Goal: Information Seeking & Learning: Learn about a topic

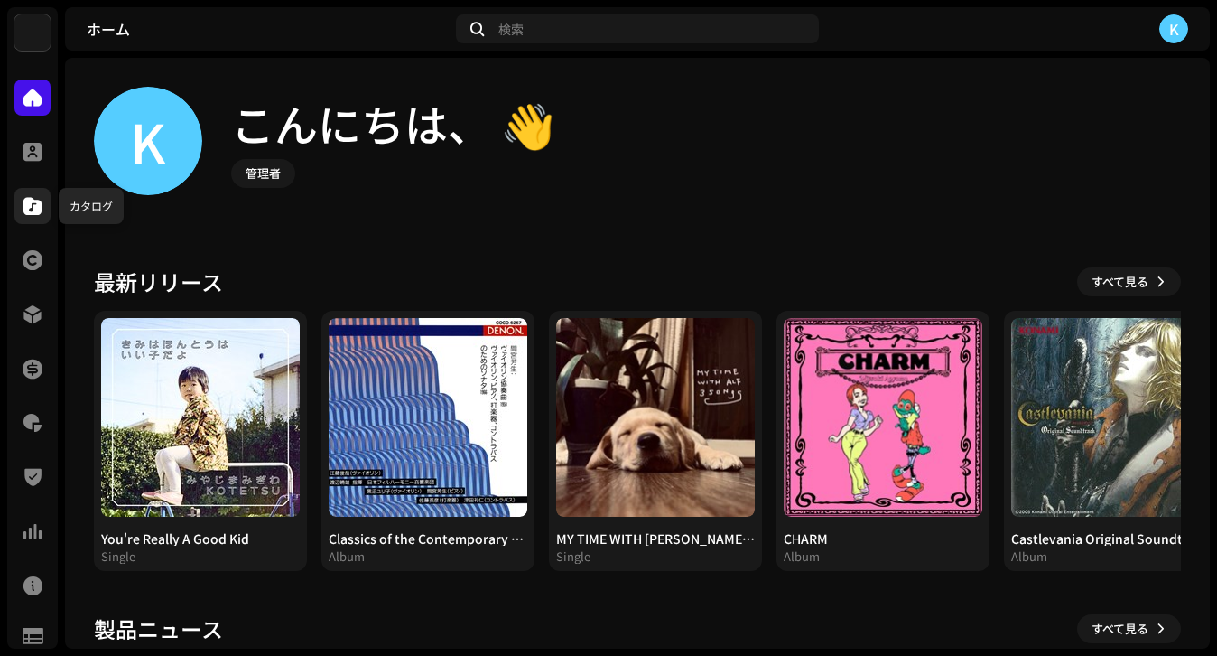
click at [33, 208] on span at bounding box center [32, 206] width 18 height 14
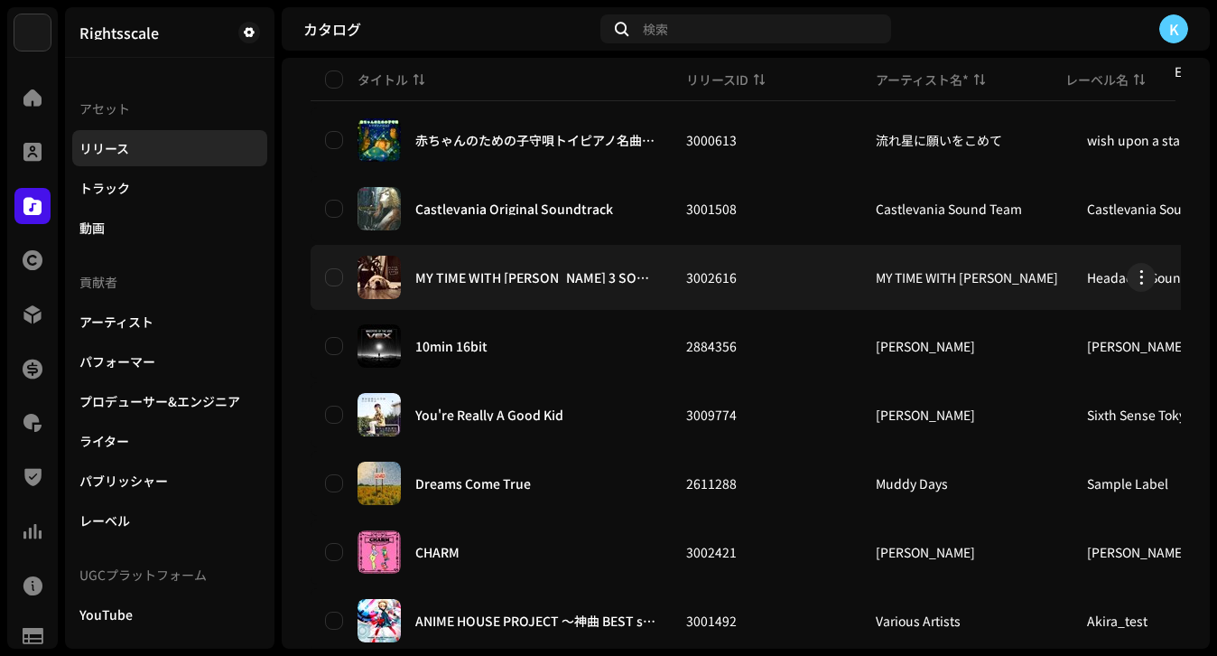
scroll to position [234, 0]
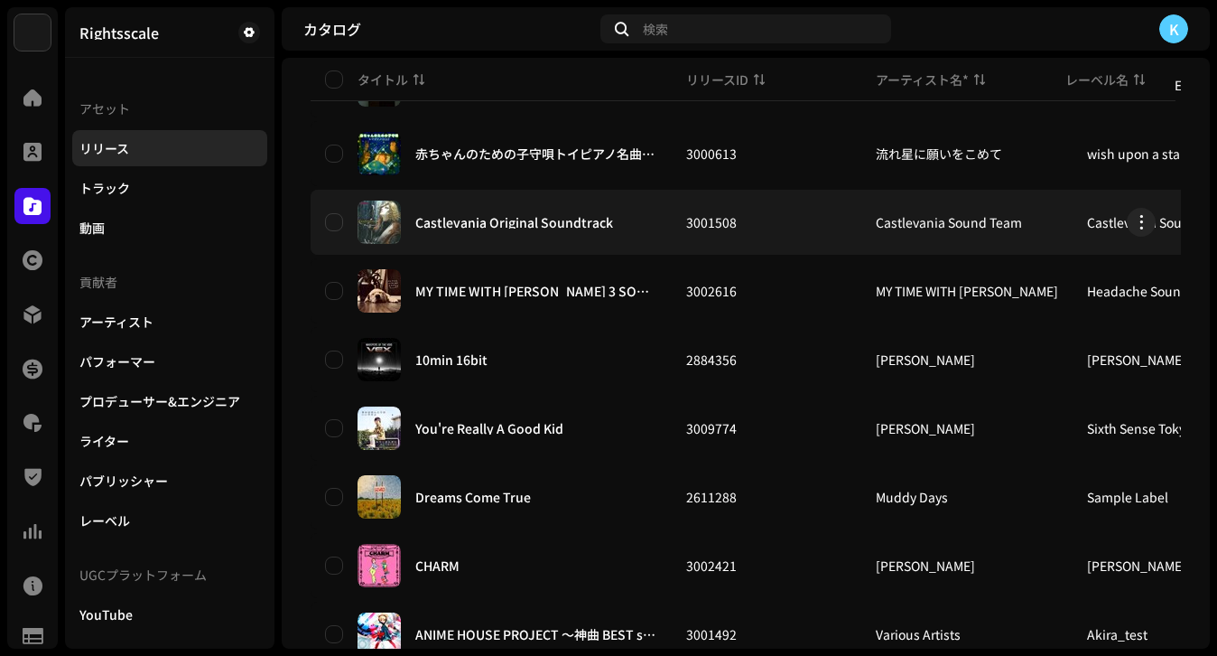
click at [481, 226] on div "Castlevania Original Soundtrack" at bounding box center [514, 222] width 198 height 13
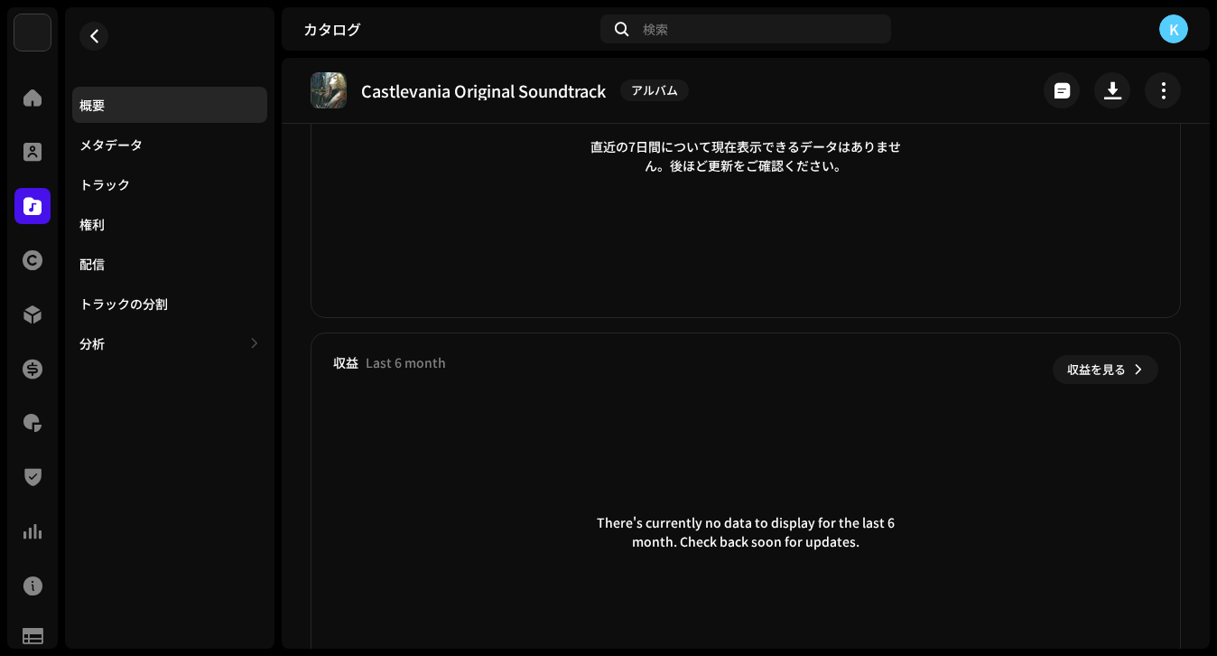
scroll to position [1223, 0]
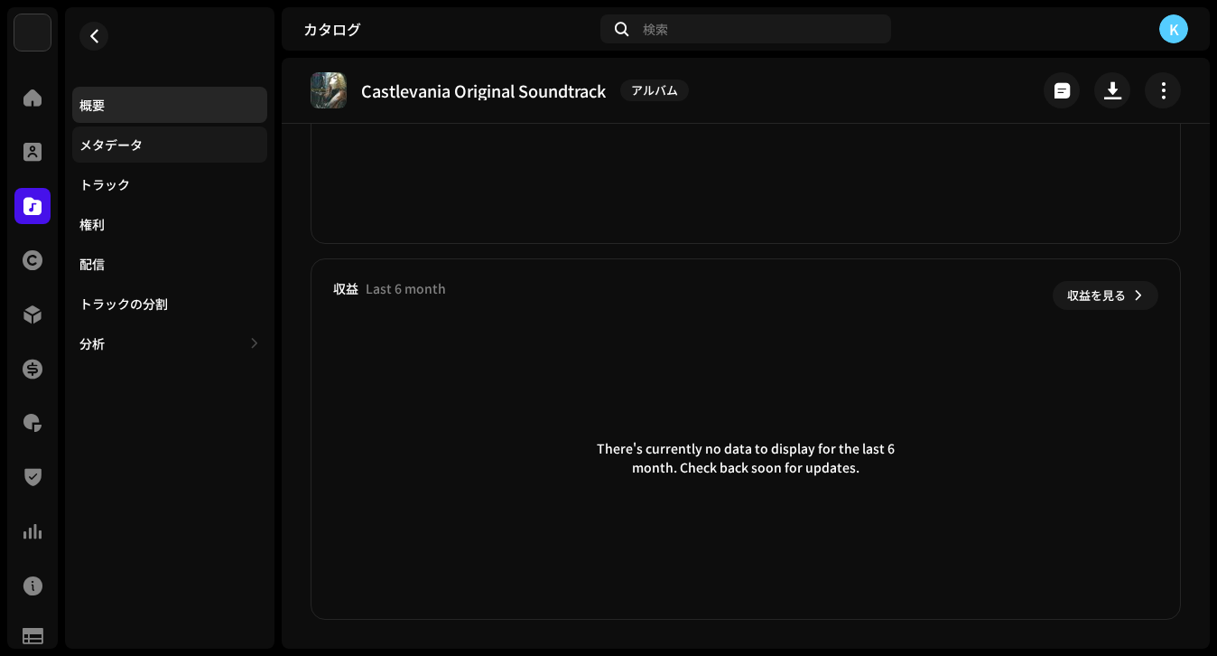
click at [135, 144] on div "メタデータ" at bounding box center [110, 144] width 63 height 14
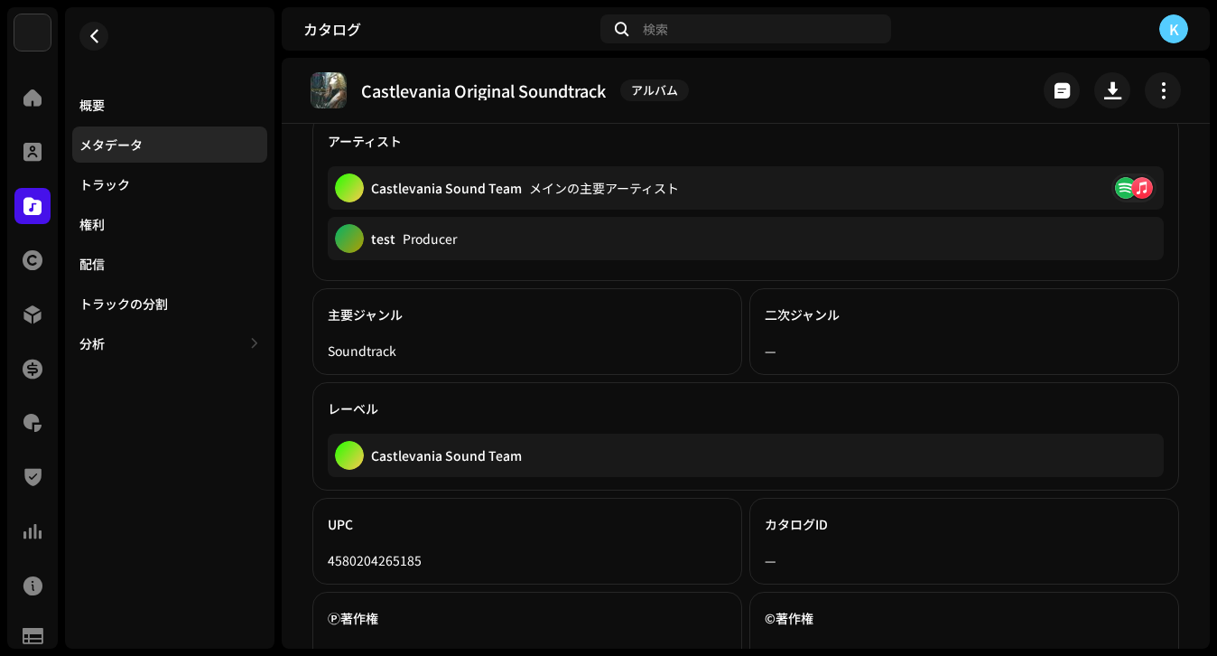
scroll to position [566, 0]
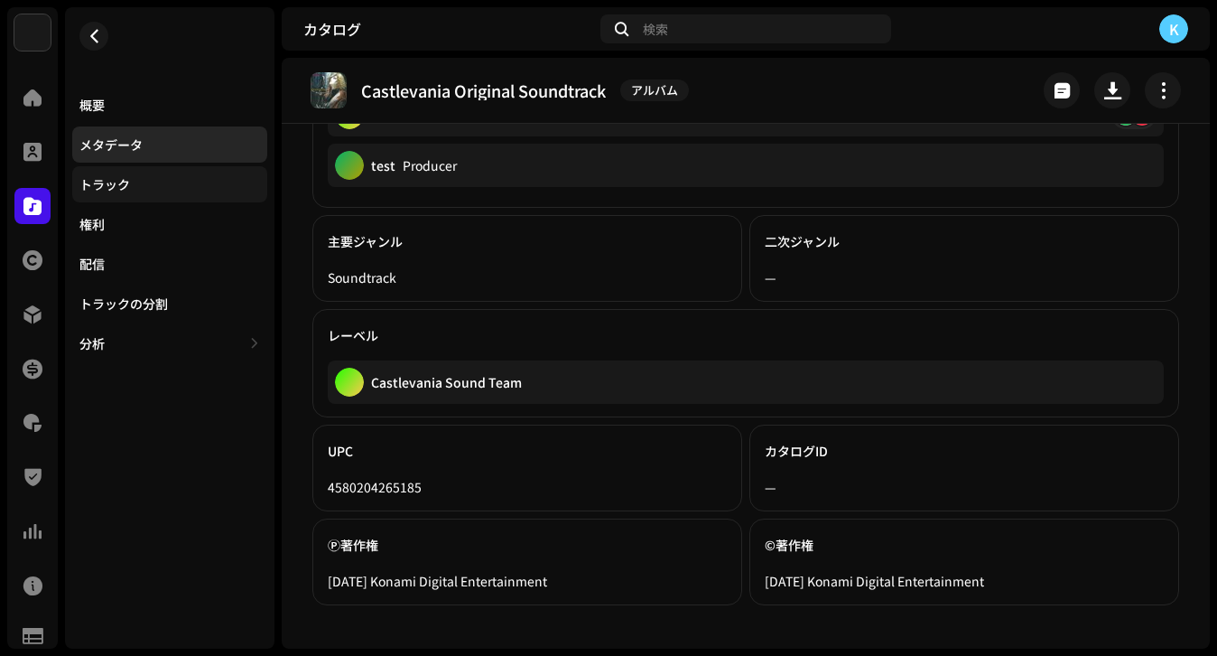
click at [149, 180] on div "トラック" at bounding box center [169, 184] width 181 height 14
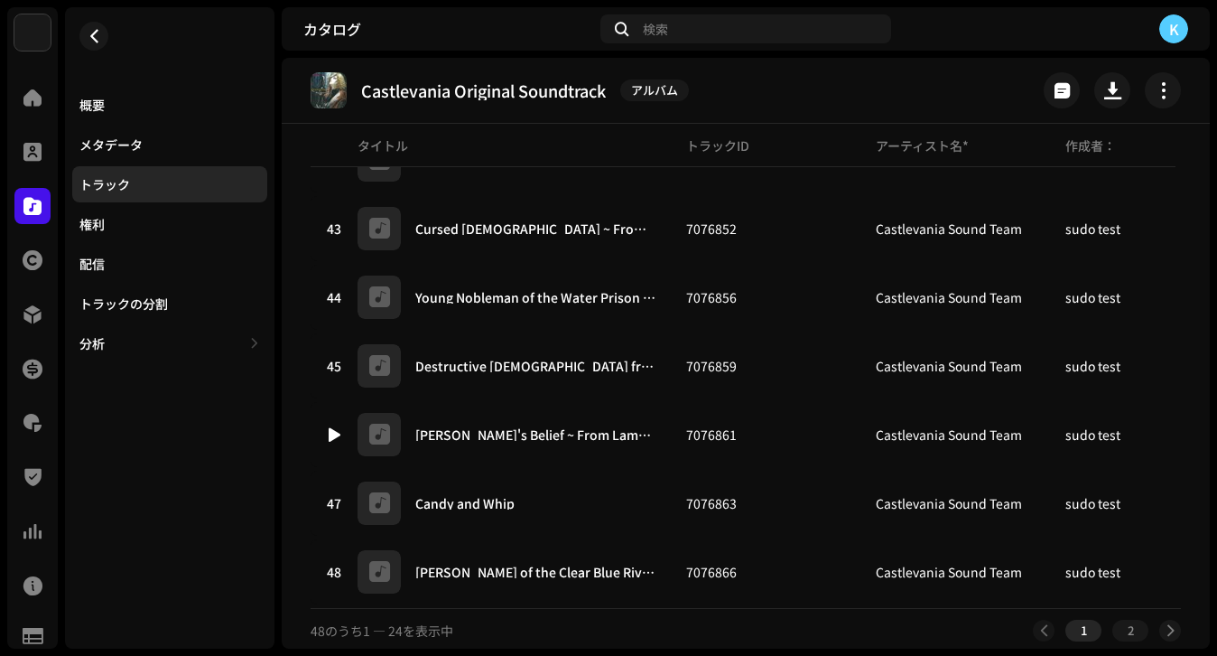
scroll to position [3049, 0]
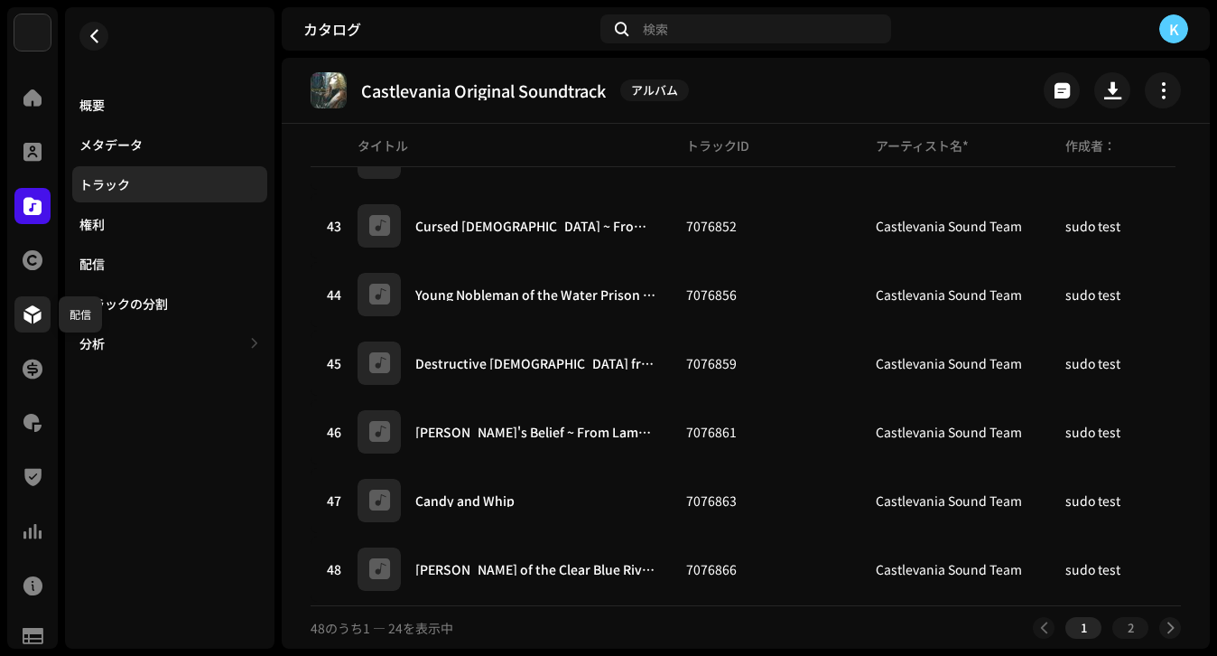
click at [31, 316] on span at bounding box center [32, 314] width 18 height 14
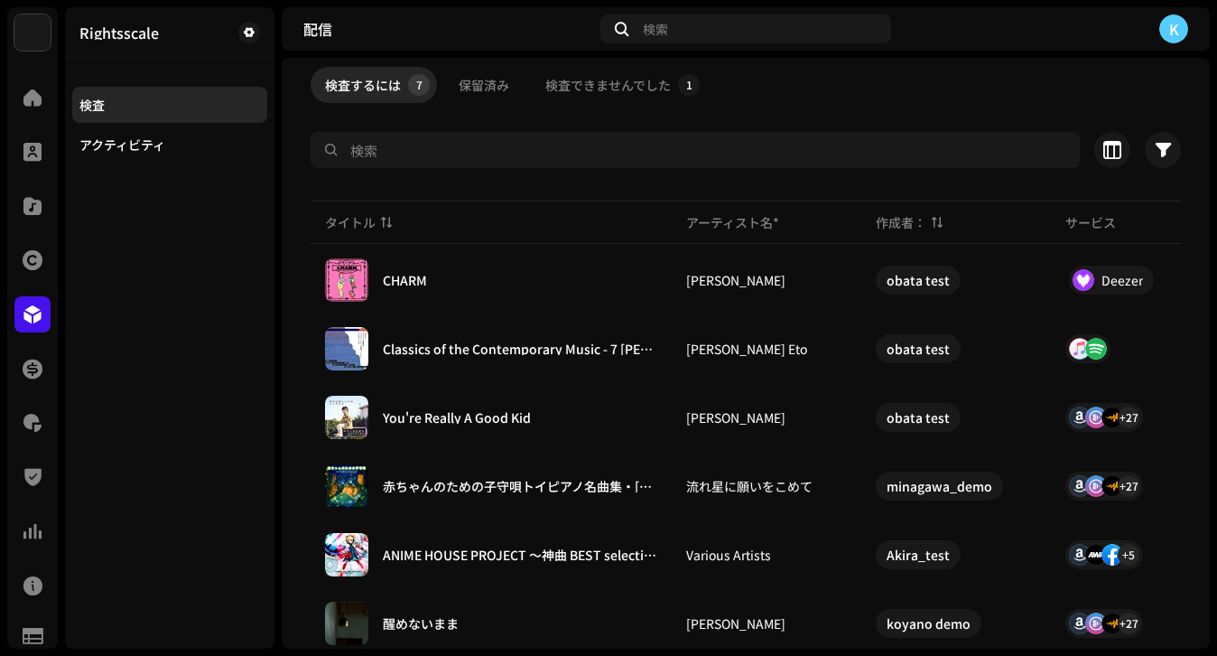
scroll to position [71, 0]
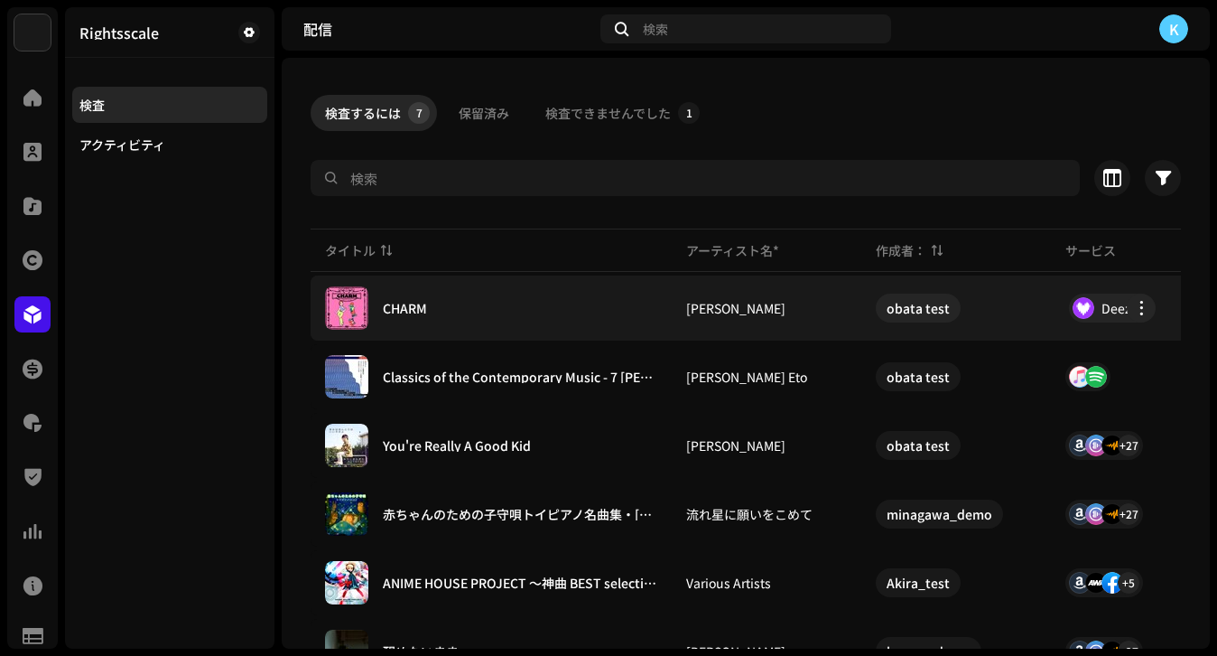
click at [463, 309] on div "CHARM" at bounding box center [491, 307] width 332 height 43
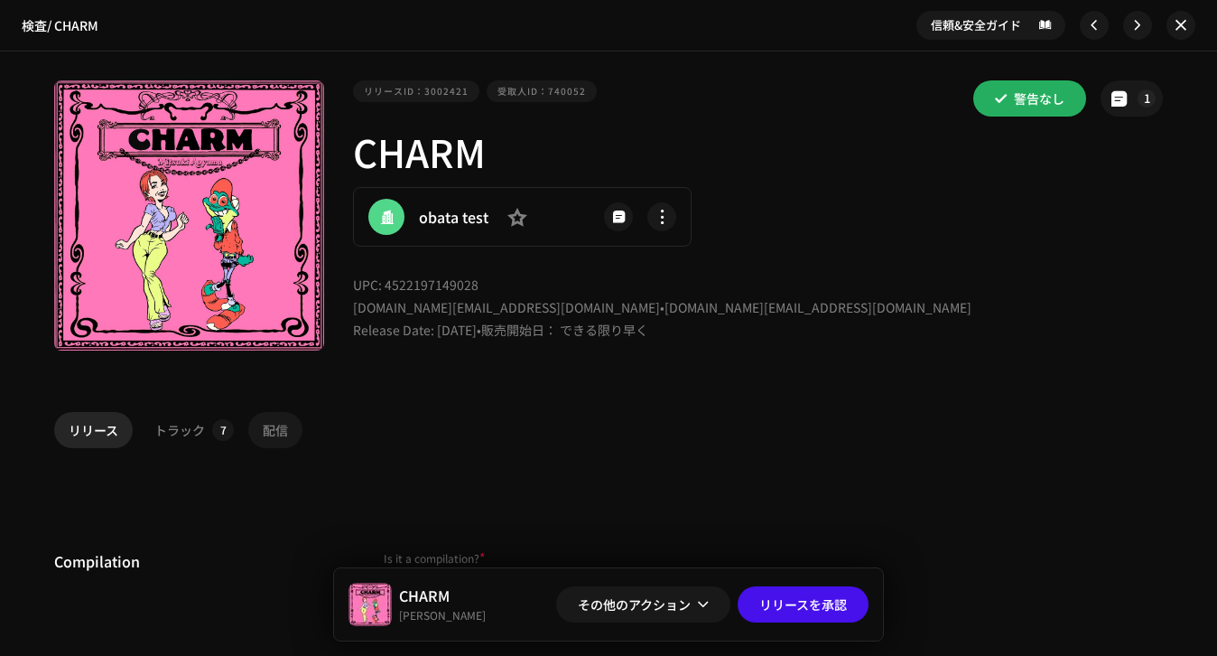
click at [275, 432] on div "配信" at bounding box center [275, 430] width 25 height 36
click at [1179, 27] on button "button" at bounding box center [1181, 25] width 29 height 29
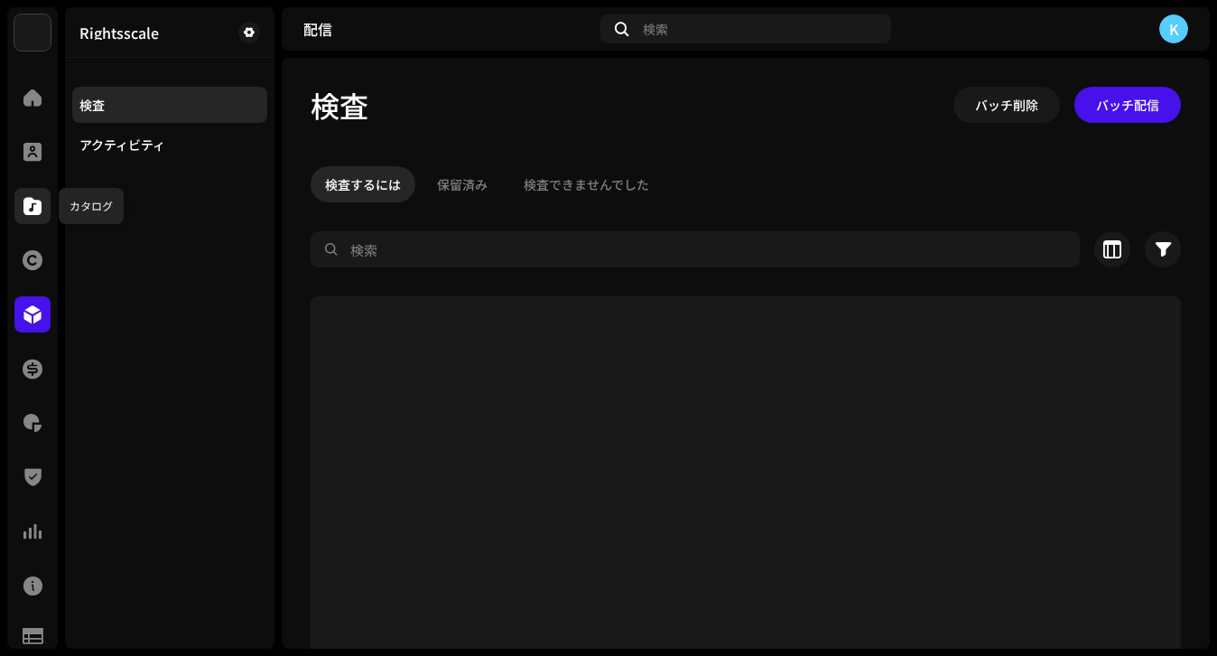
click at [32, 216] on div at bounding box center [32, 206] width 36 height 36
